Goal: Check status: Check status

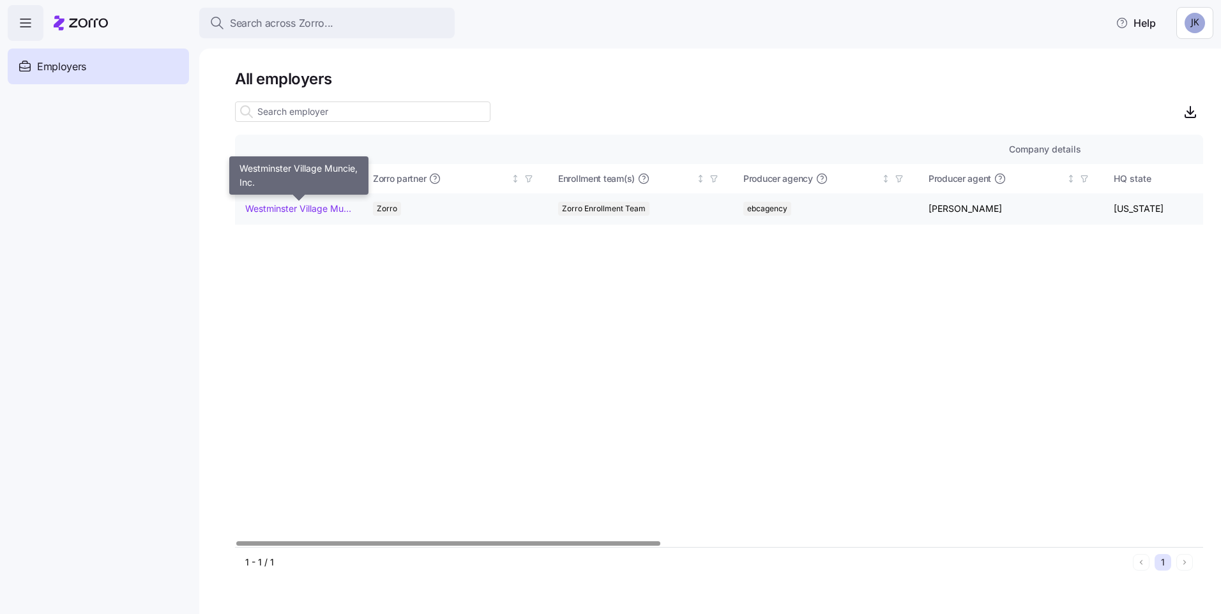
click at [282, 213] on link "Westminster Village Muncie, Inc." at bounding box center [298, 208] width 107 height 13
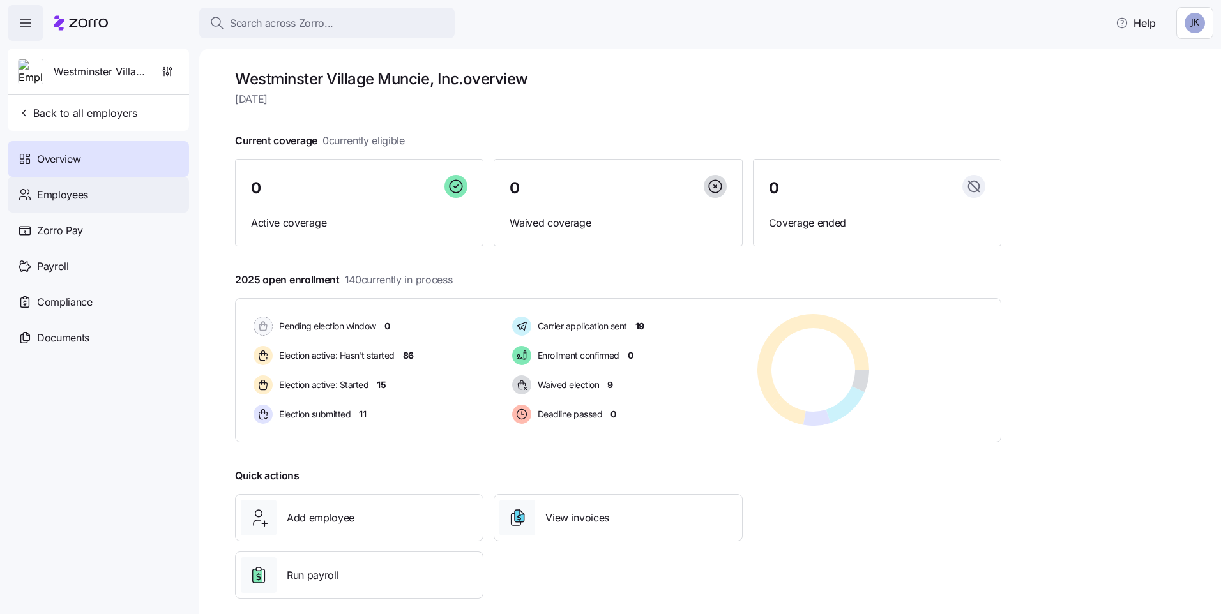
click at [61, 190] on span "Employees" at bounding box center [62, 195] width 51 height 16
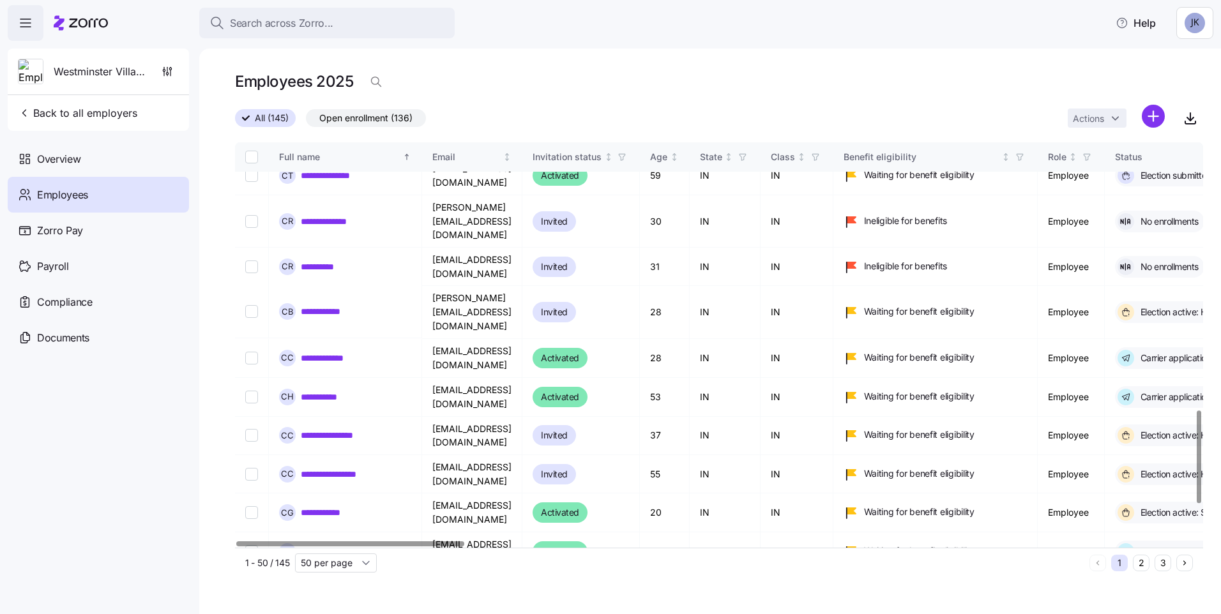
scroll to position [1330, 0]
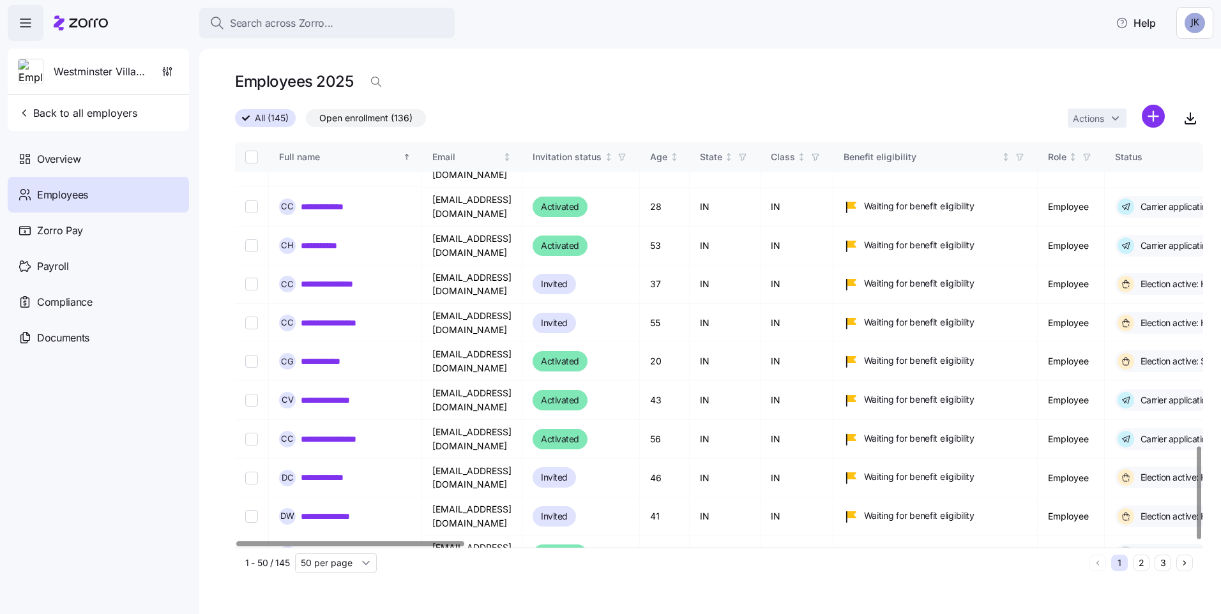
click at [1197, 540] on div at bounding box center [1199, 493] width 4 height 93
click at [1138, 568] on button "2" at bounding box center [1141, 563] width 17 height 17
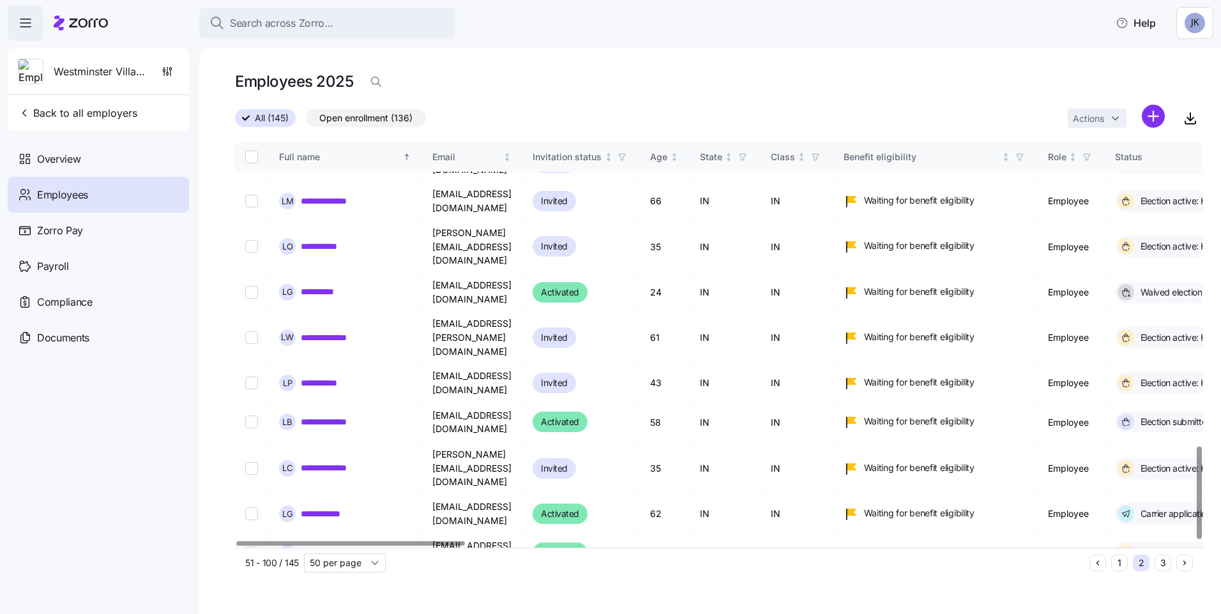
scroll to position [1331, 0]
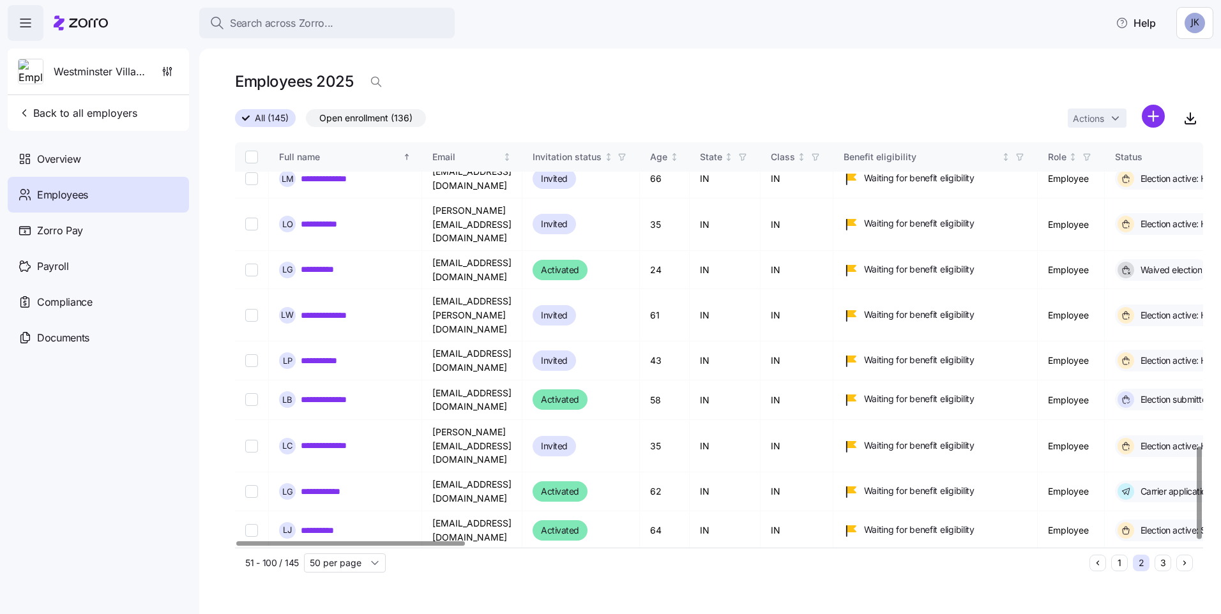
click at [1199, 523] on div at bounding box center [1199, 493] width 4 height 93
click at [1162, 561] on button "3" at bounding box center [1163, 563] width 17 height 17
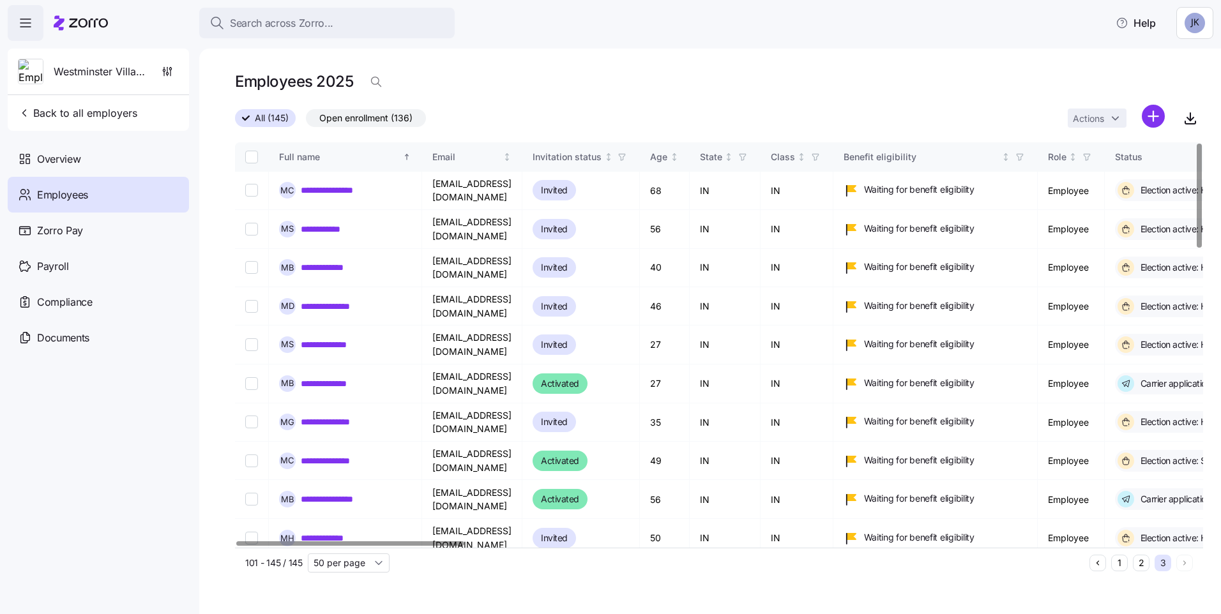
click at [1197, 156] on div at bounding box center [1199, 196] width 4 height 104
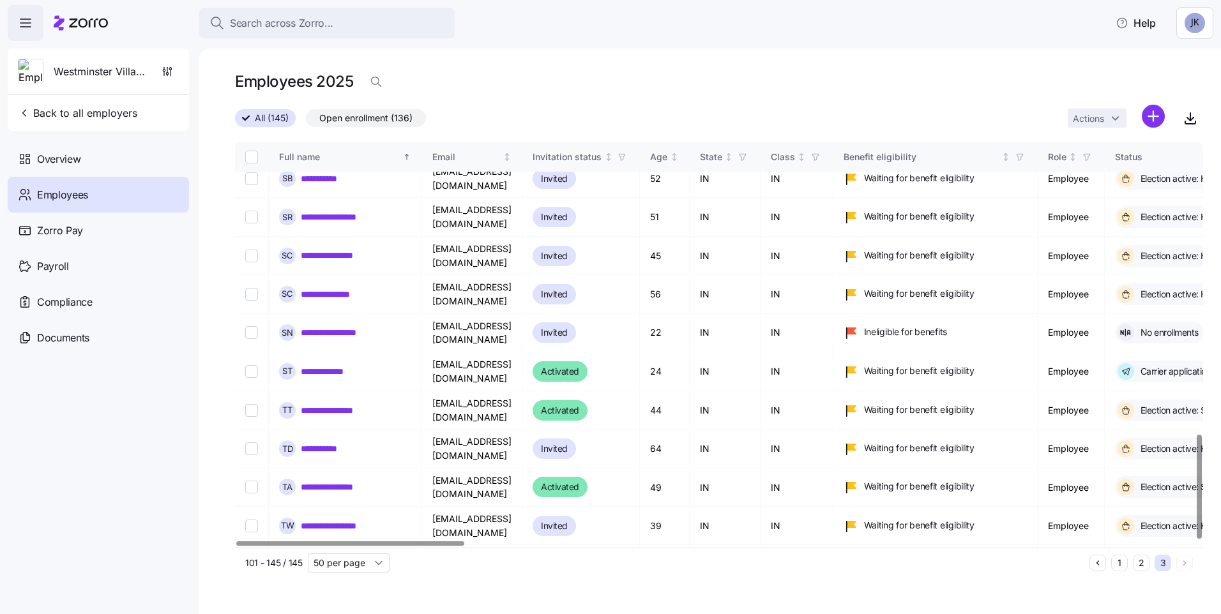
scroll to position [1134, 0]
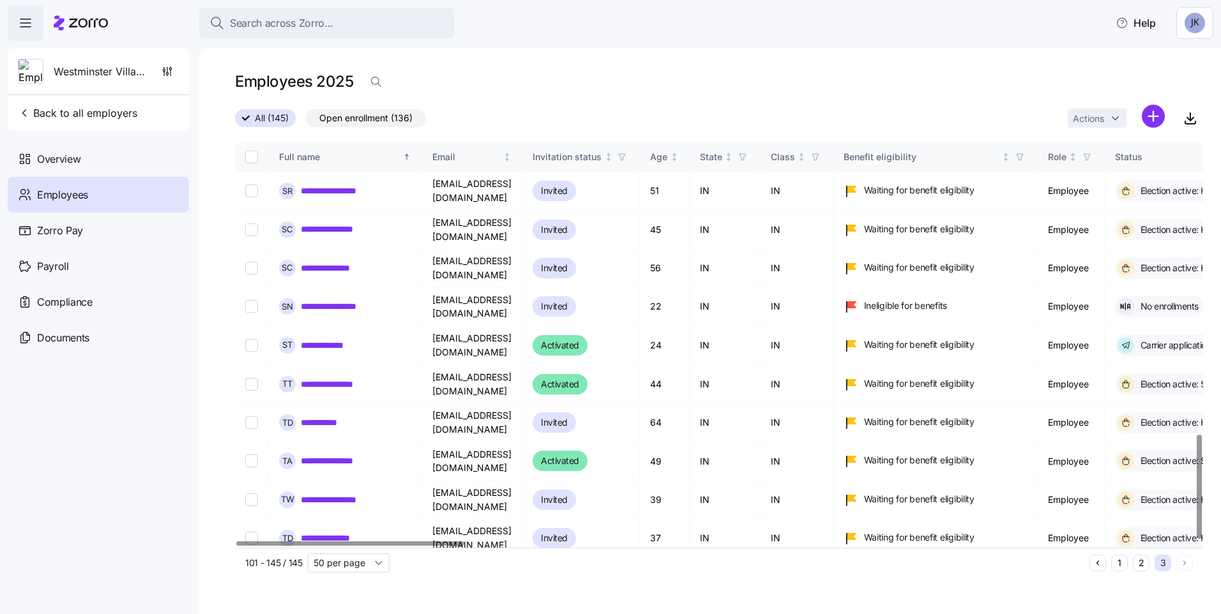
click at [1201, 519] on div at bounding box center [1199, 487] width 4 height 104
click at [1118, 568] on button "1" at bounding box center [1119, 563] width 17 height 17
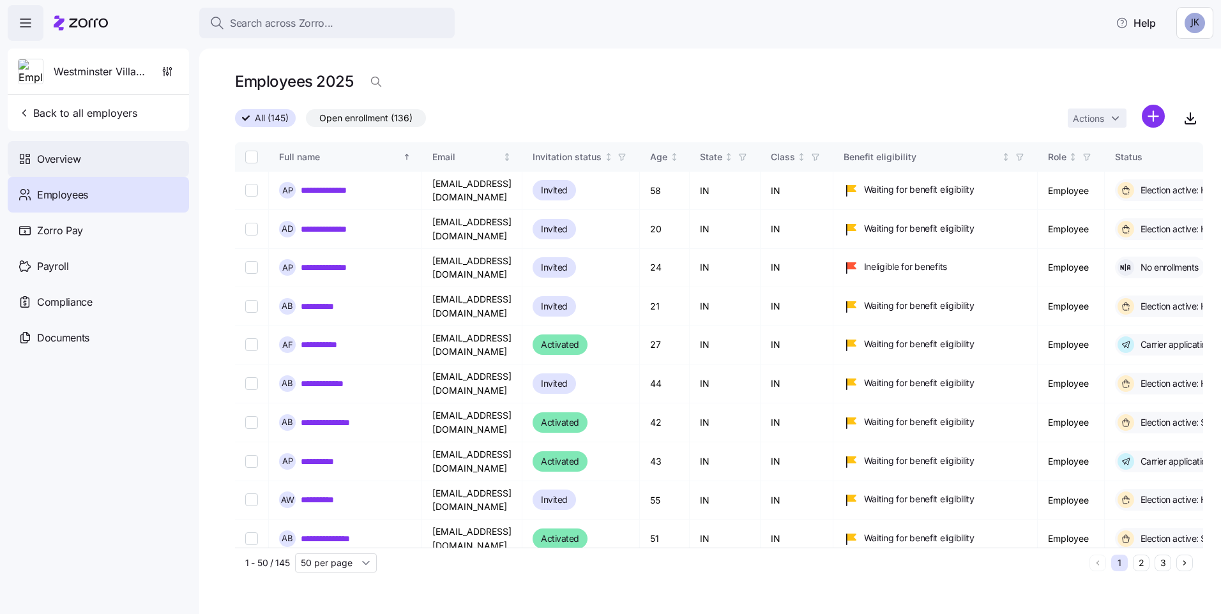
click at [54, 153] on span "Overview" at bounding box center [58, 159] width 43 height 16
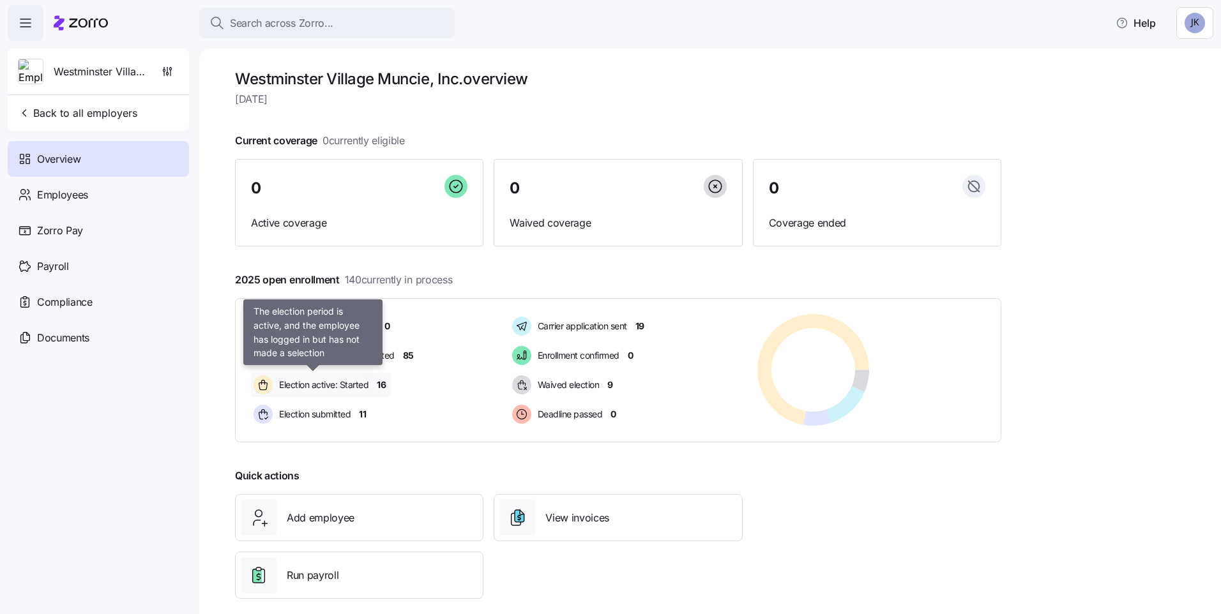
click at [279, 383] on span "Election active: Started" at bounding box center [321, 385] width 93 height 13
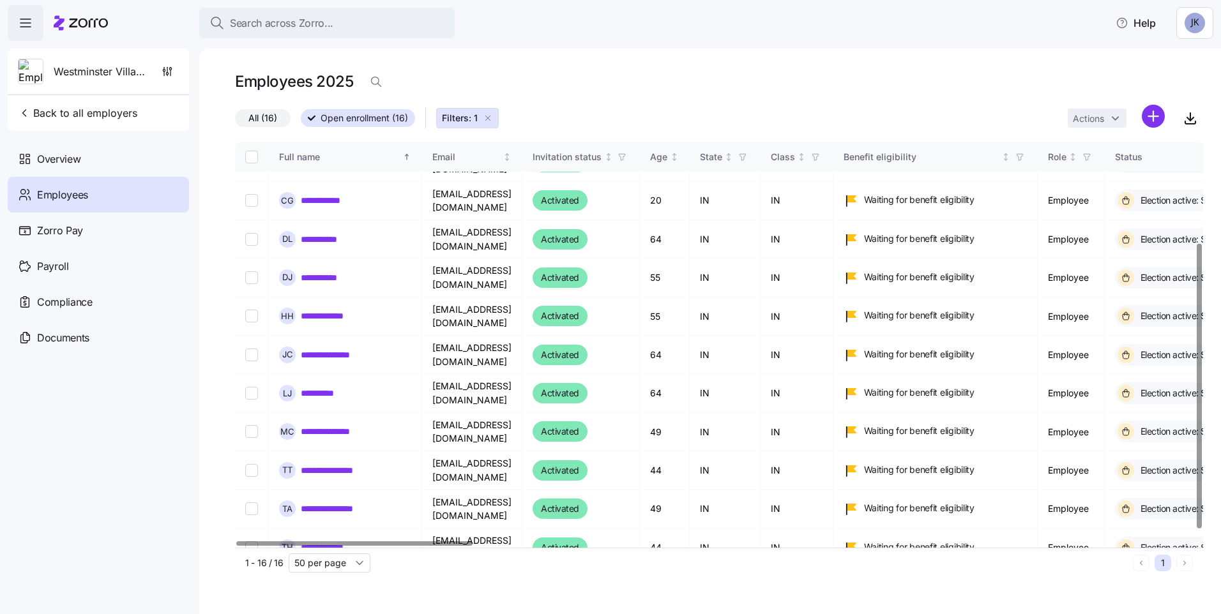
scroll to position [157, 0]
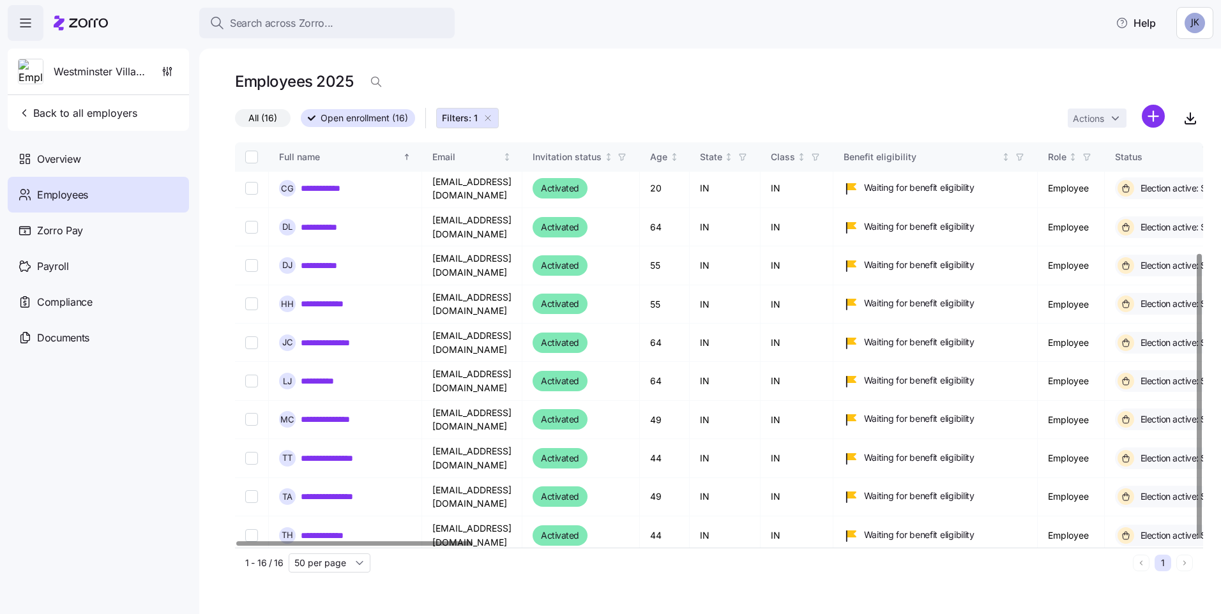
click at [1201, 370] on div at bounding box center [1199, 396] width 4 height 285
click at [1197, 417] on div at bounding box center [1199, 396] width 4 height 285
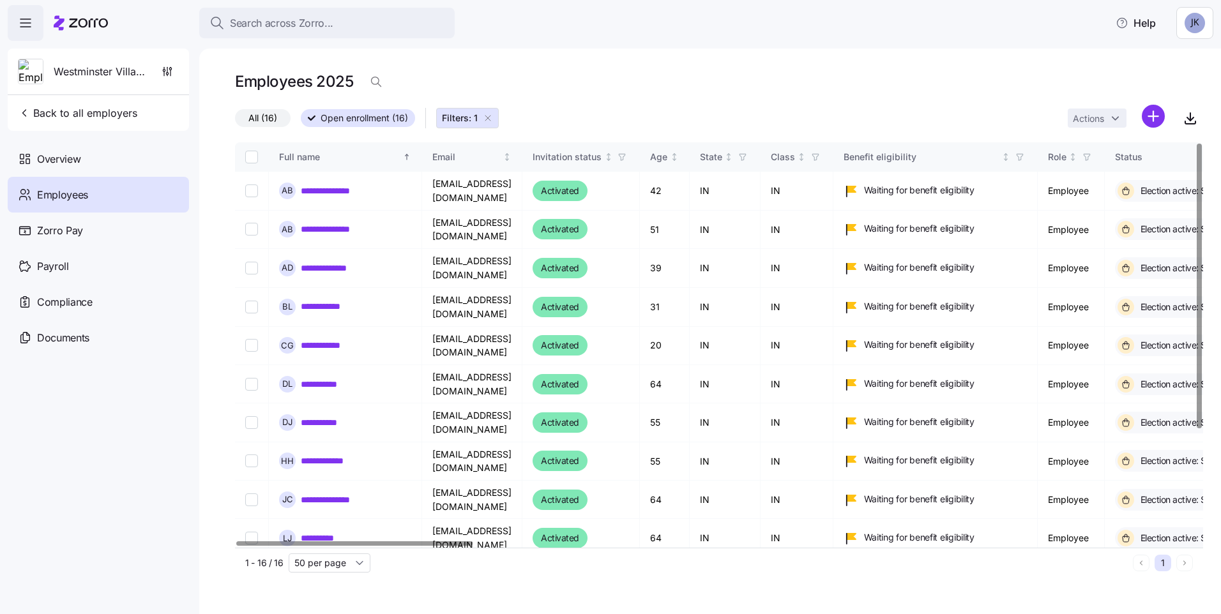
click at [1201, 231] on div at bounding box center [1199, 286] width 4 height 285
click at [1197, 144] on div at bounding box center [1199, 286] width 4 height 285
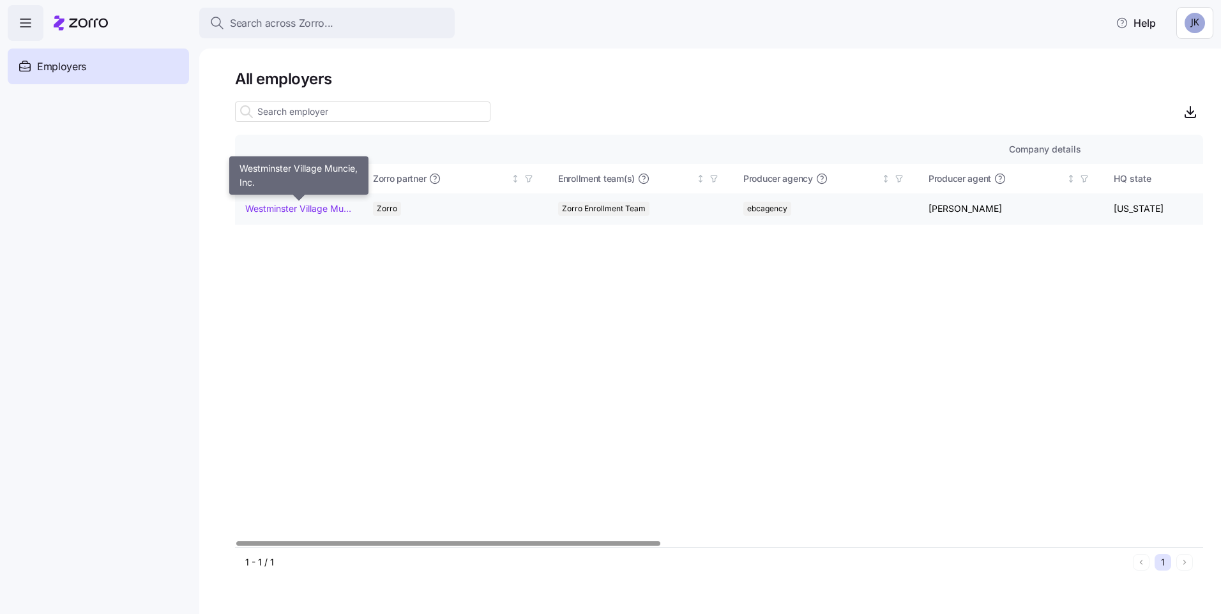
click at [298, 208] on link "Westminster Village Muncie, Inc." at bounding box center [298, 208] width 107 height 13
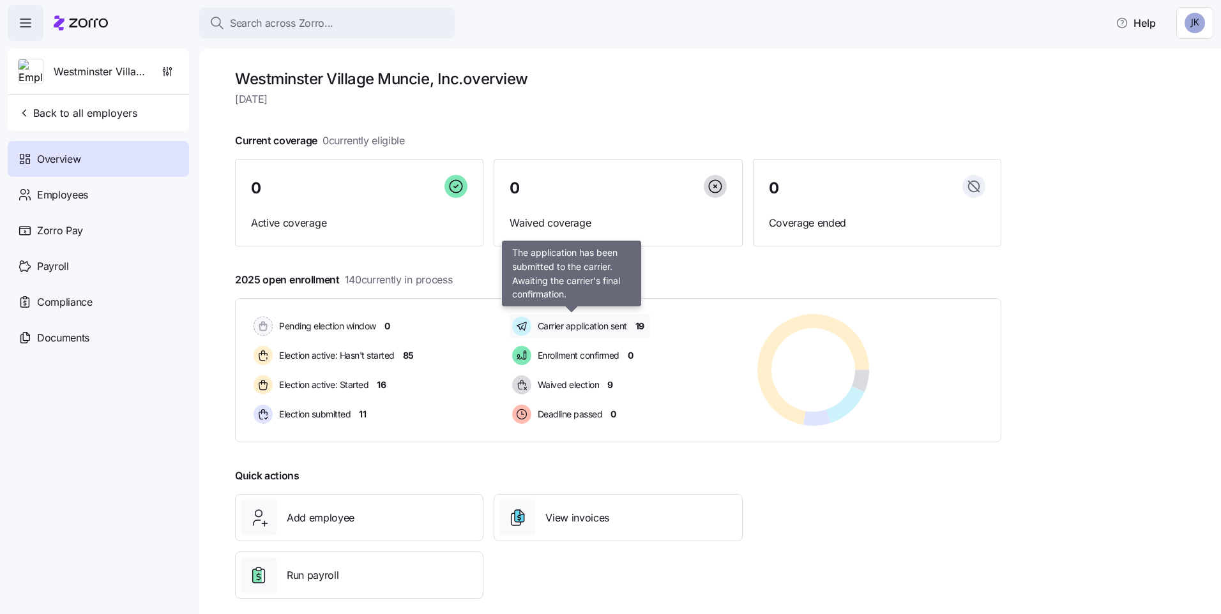
click at [583, 328] on span "Carrier application sent" at bounding box center [580, 326] width 93 height 13
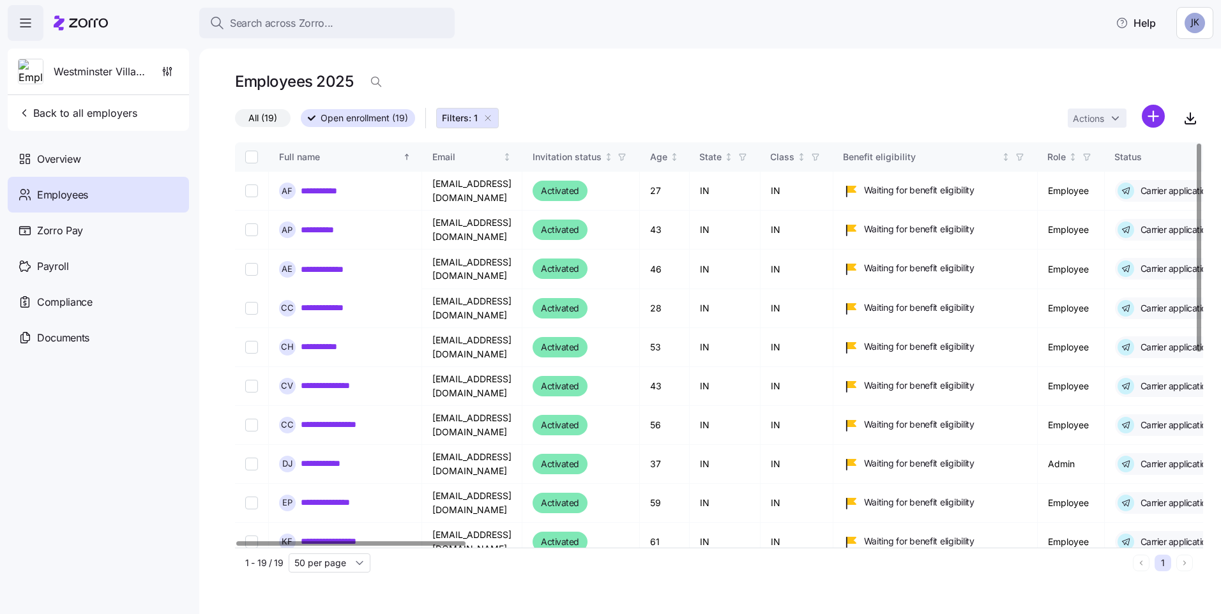
click at [1197, 144] on div at bounding box center [1199, 248] width 4 height 208
click at [59, 192] on span "Employees" at bounding box center [62, 195] width 51 height 16
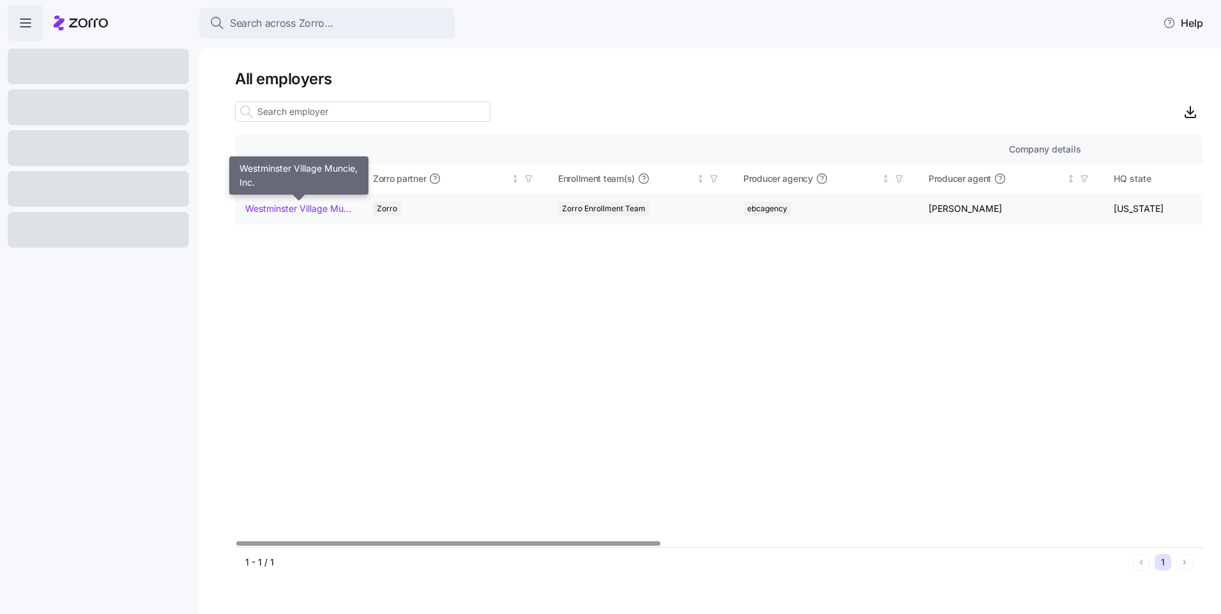
click at [284, 206] on link "Westminster Village Muncie, Inc." at bounding box center [298, 208] width 107 height 13
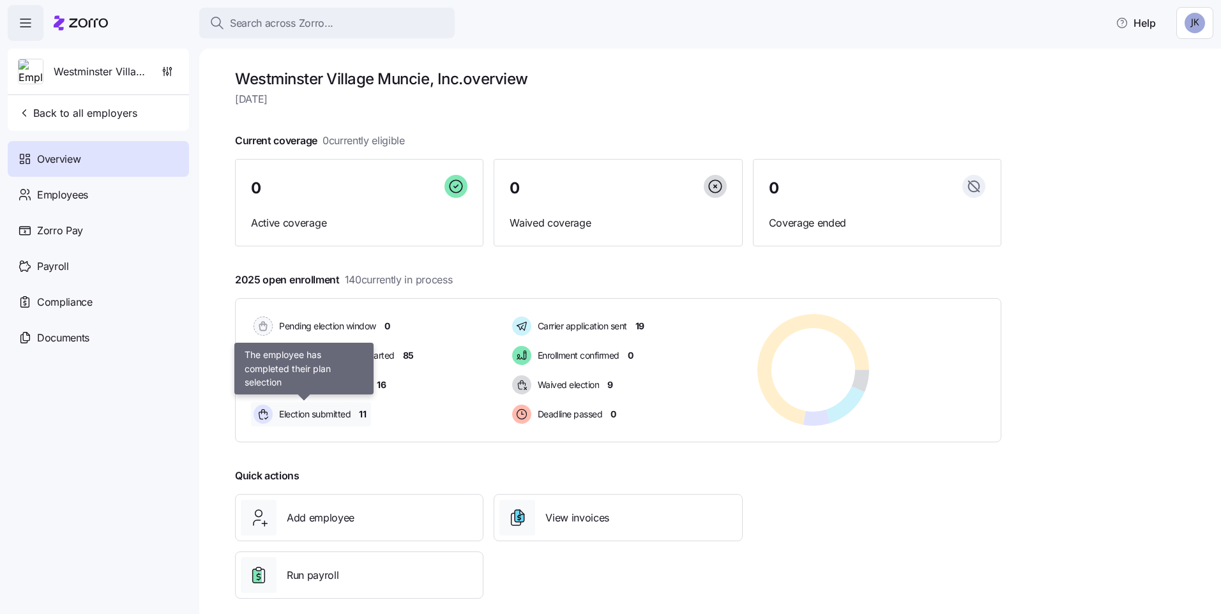
click at [342, 411] on span "Election submitted" at bounding box center [312, 414] width 75 height 13
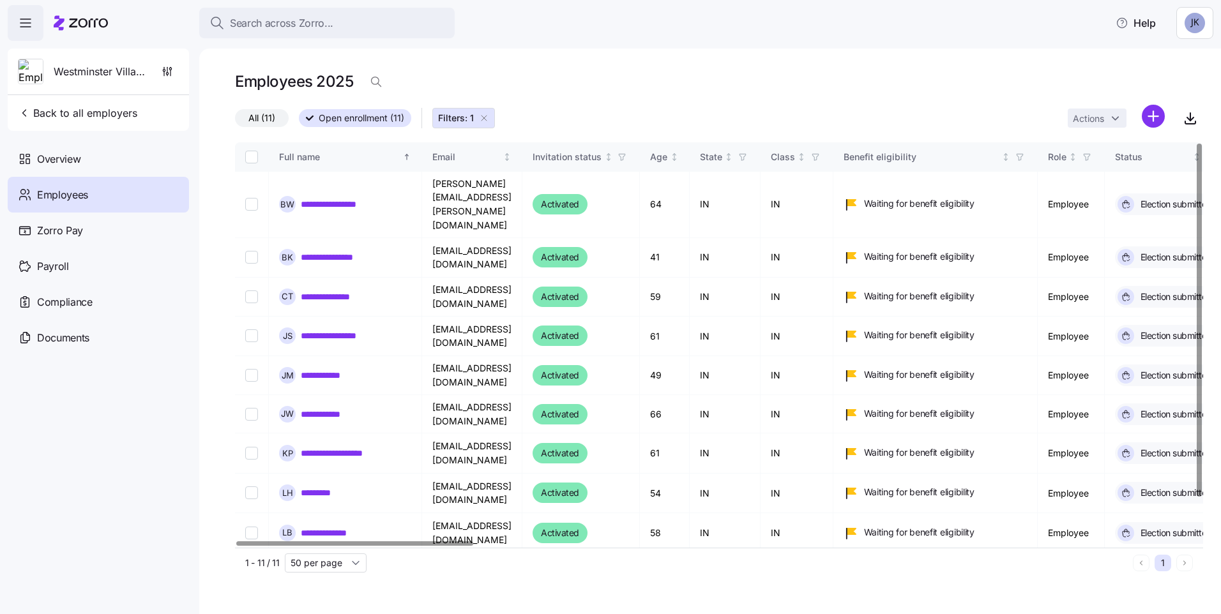
click at [1200, 179] on div at bounding box center [1199, 320] width 4 height 353
